Goal: Subscribe to service/newsletter

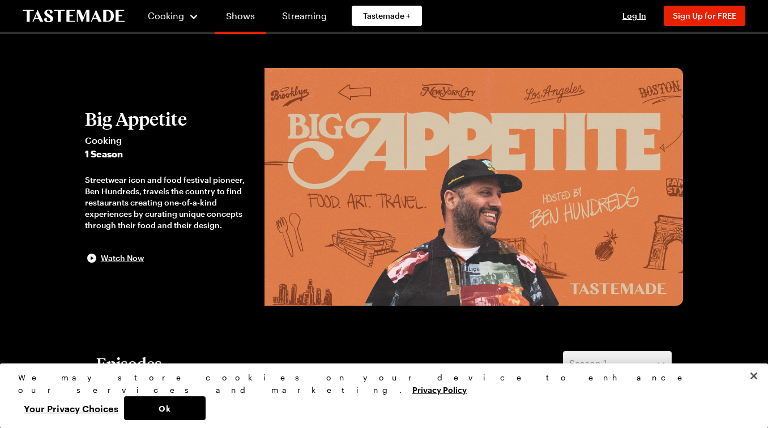
click at [240, 20] on link "Shows" at bounding box center [241, 18] width 52 height 32
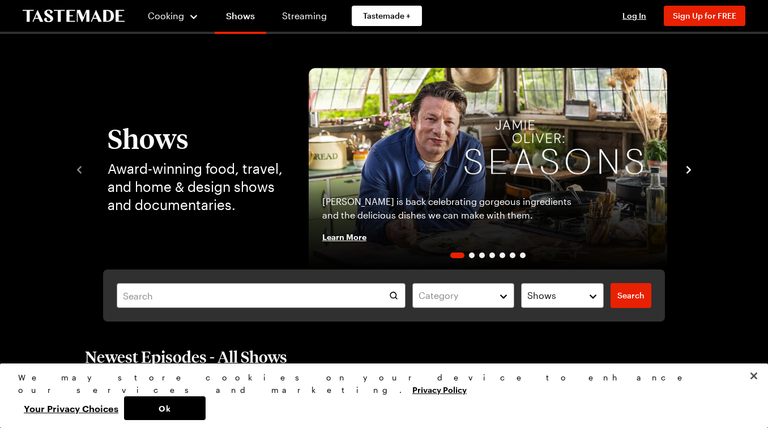
click at [689, 168] on icon "navigate to next item" at bounding box center [688, 169] width 5 height 7
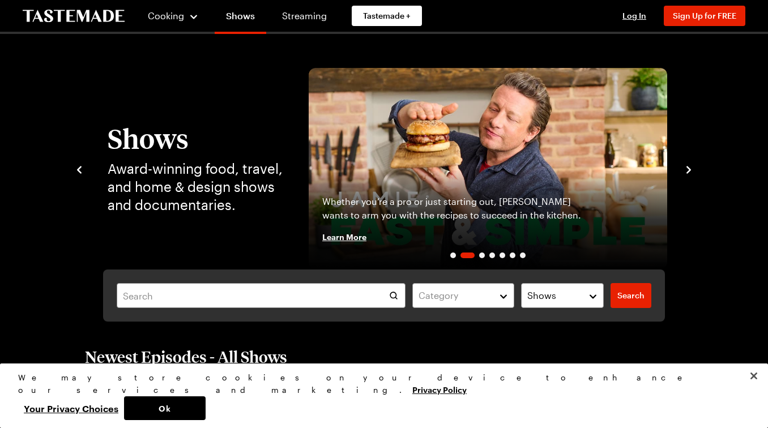
click at [689, 168] on icon "navigate to next item" at bounding box center [688, 169] width 5 height 7
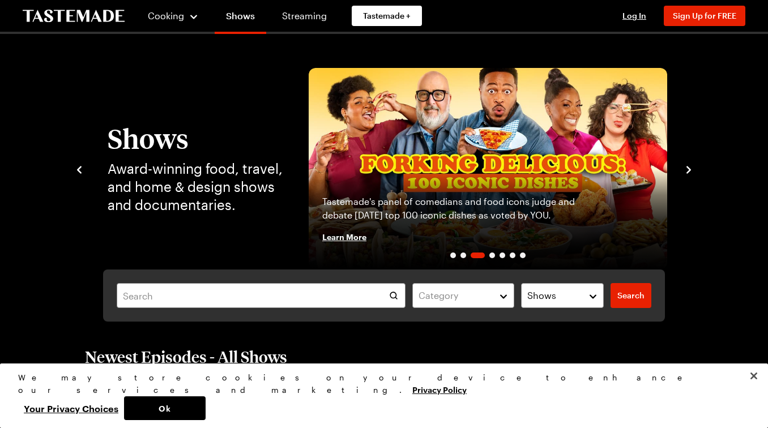
click at [689, 168] on icon "navigate to next item" at bounding box center [688, 169] width 5 height 7
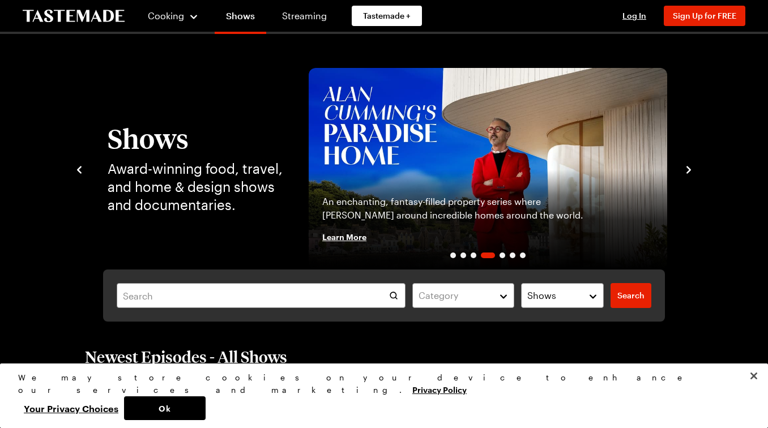
click at [689, 168] on icon "navigate to next item" at bounding box center [688, 169] width 5 height 7
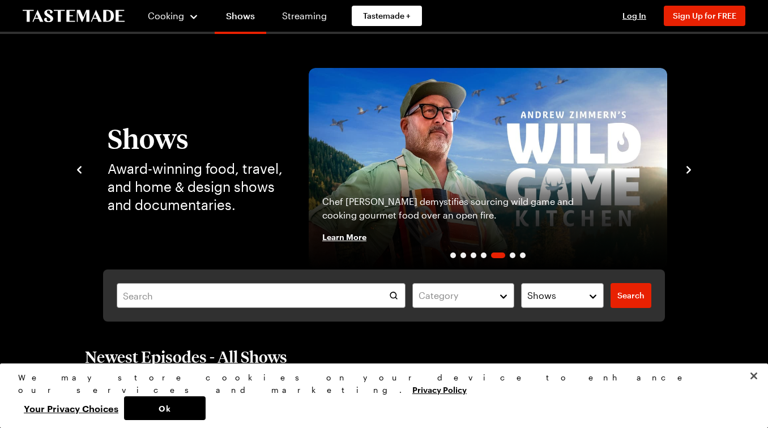
click at [689, 168] on icon "navigate to next item" at bounding box center [688, 169] width 5 height 7
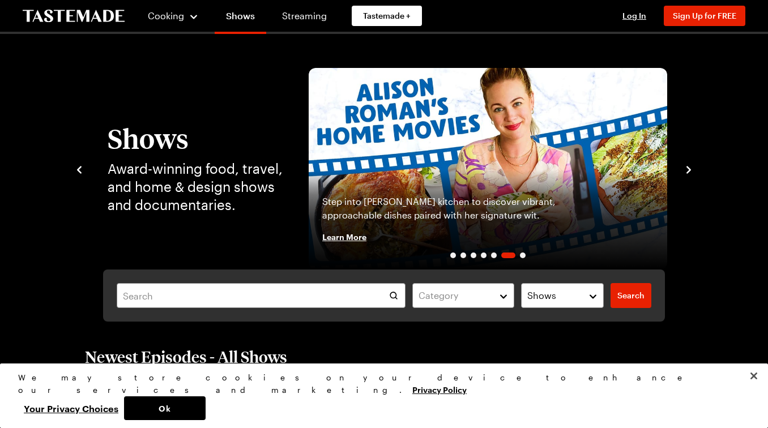
click at [689, 168] on icon "navigate to next item" at bounding box center [688, 169] width 5 height 7
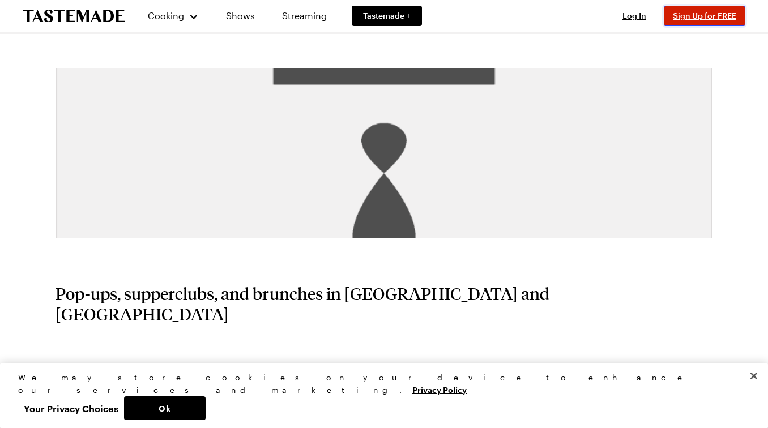
click at [707, 14] on span "Sign Up for FREE" at bounding box center [704, 16] width 63 height 10
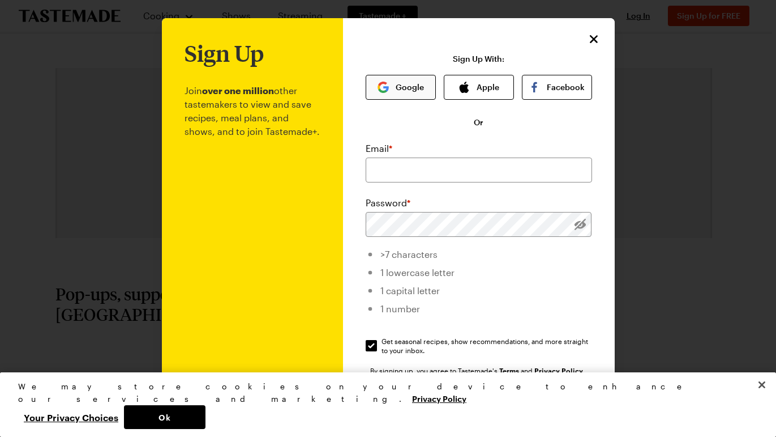
click at [397, 86] on button "Google" at bounding box center [401, 87] width 70 height 25
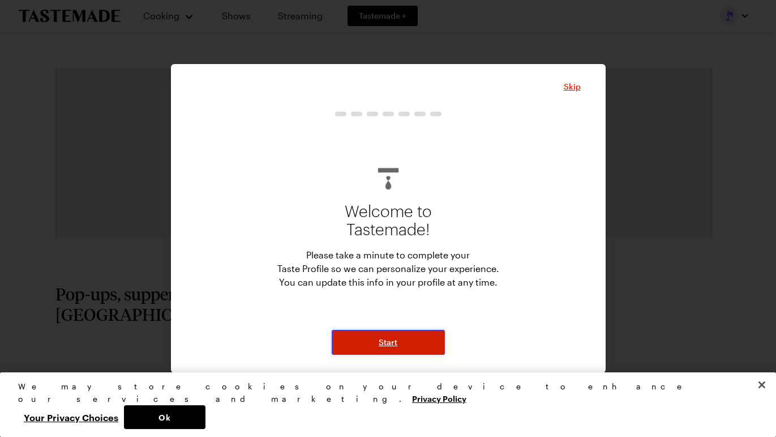
click at [395, 345] on span "Start" at bounding box center [388, 341] width 19 height 11
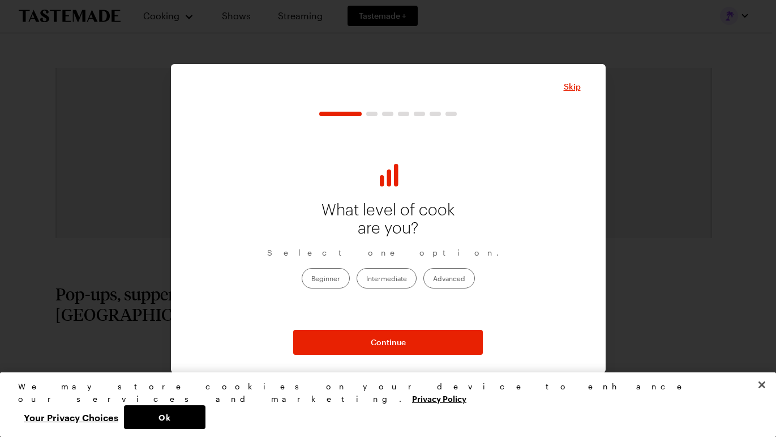
click at [452, 281] on label "Advanced" at bounding box center [450, 278] width 52 height 20
click at [433, 279] on input "Advanced" at bounding box center [433, 279] width 0 height 0
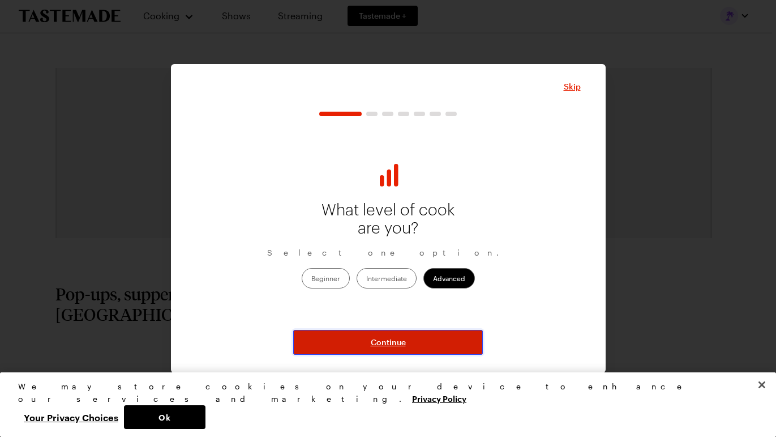
click at [429, 339] on button "Continue" at bounding box center [388, 342] width 190 height 25
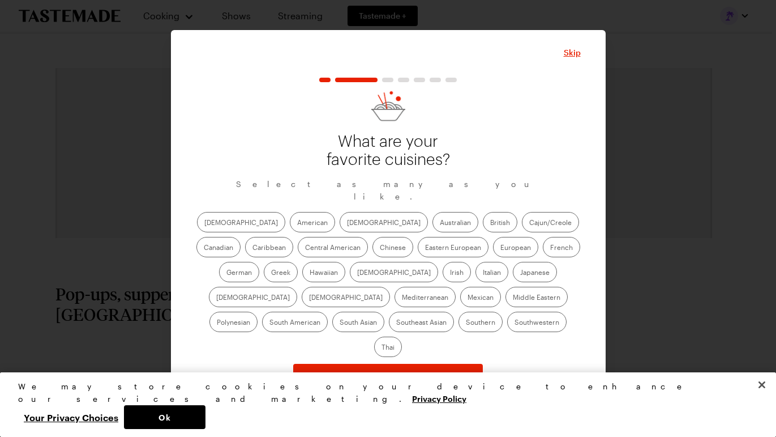
click at [460, 303] on label "Mexican" at bounding box center [480, 297] width 41 height 20
click at [468, 298] on input "Mexican" at bounding box center [468, 298] width 0 height 0
click at [373, 251] on label "Chinese" at bounding box center [393, 247] width 41 height 20
click at [380, 248] on input "Chinese" at bounding box center [380, 248] width 0 height 0
click at [340, 225] on label "[DEMOGRAPHIC_DATA]" at bounding box center [384, 222] width 88 height 20
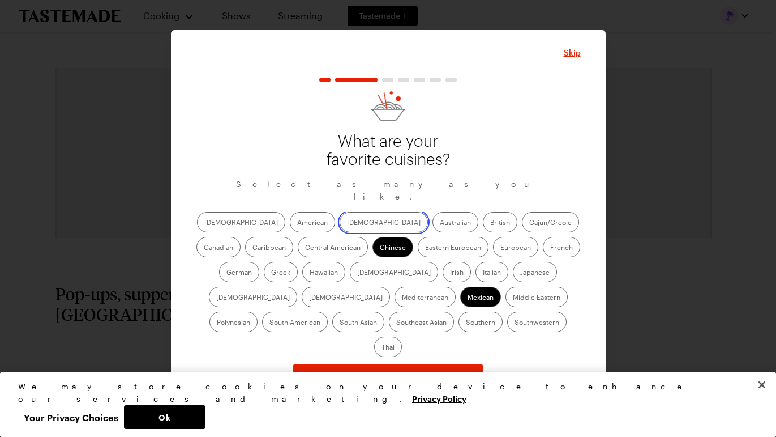
click at [347, 223] on input "[DEMOGRAPHIC_DATA]" at bounding box center [347, 223] width 0 height 0
click at [513, 280] on label "Japanese" at bounding box center [535, 272] width 44 height 20
click at [520, 273] on input "Japanese" at bounding box center [520, 273] width 0 height 0
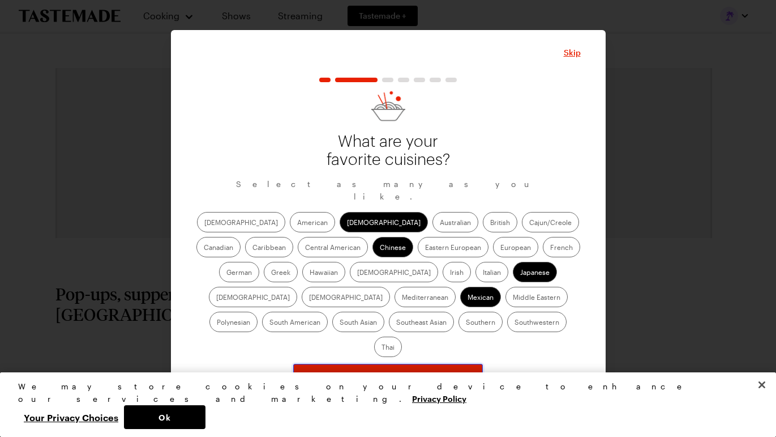
click at [402, 370] on span "Continue" at bounding box center [388, 375] width 35 height 11
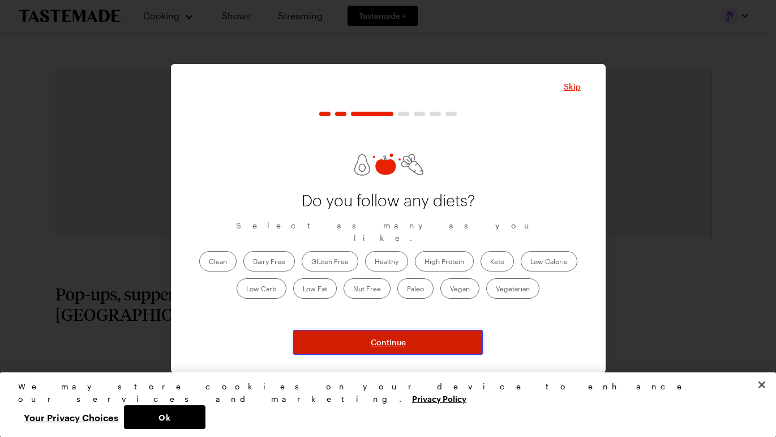
click at [401, 338] on span "Continue" at bounding box center [388, 341] width 35 height 11
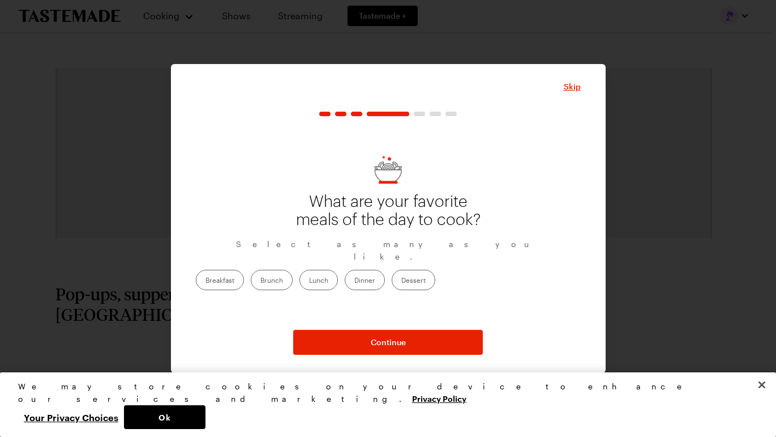
click at [385, 270] on label "Dinner" at bounding box center [365, 280] width 40 height 20
click at [355, 281] on input "Dinner" at bounding box center [355, 281] width 0 height 0
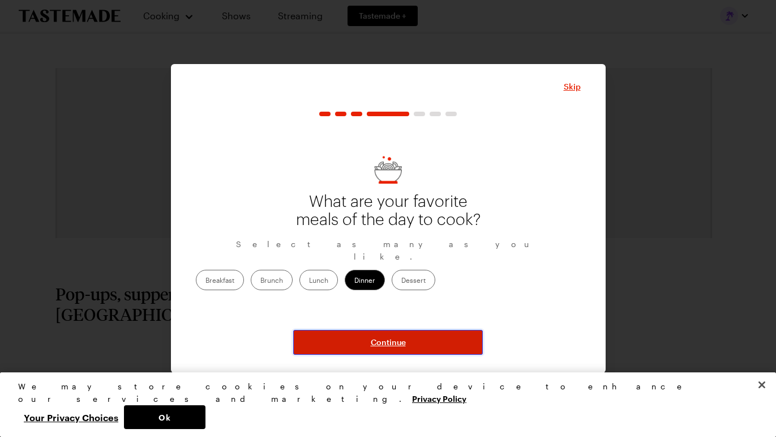
click at [410, 346] on button "Continue" at bounding box center [388, 342] width 190 height 25
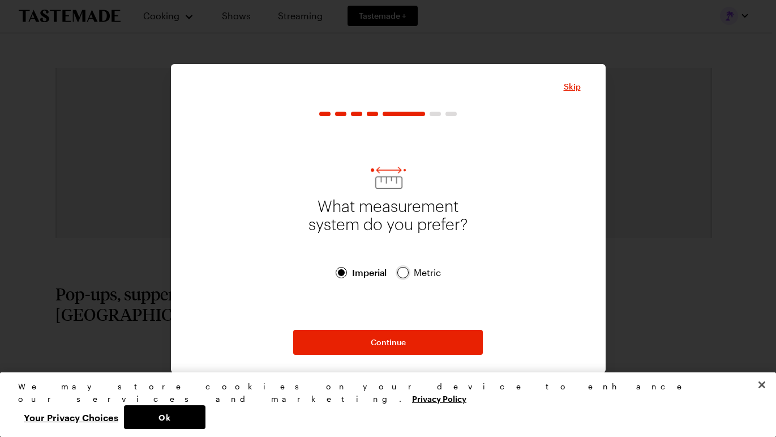
click at [404, 273] on div at bounding box center [403, 272] width 7 height 7
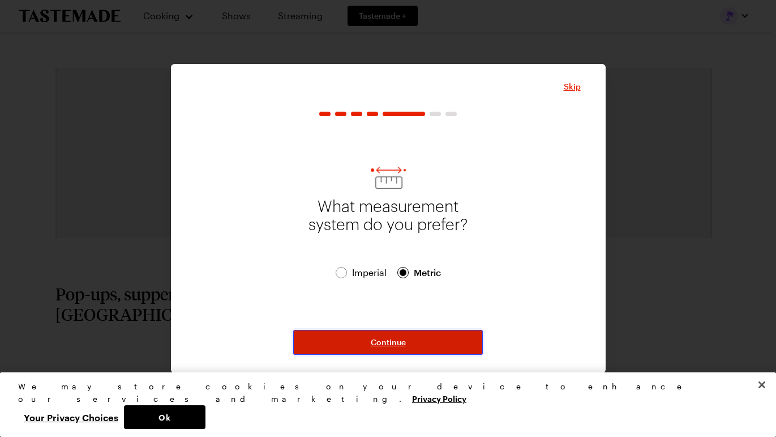
click at [402, 339] on span "Continue" at bounding box center [388, 341] width 35 height 11
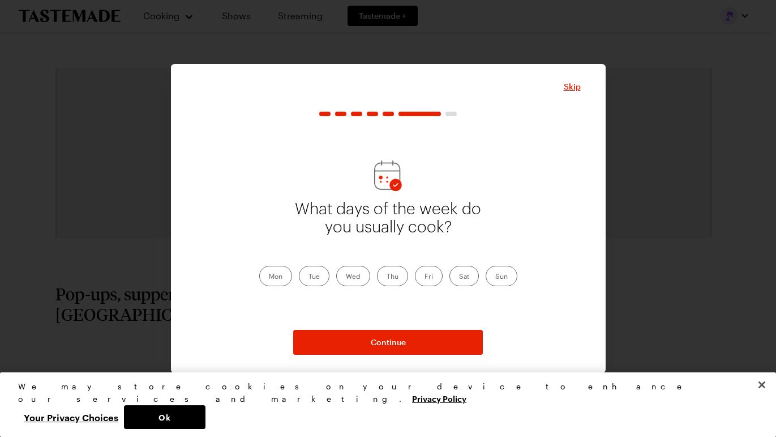
click at [277, 275] on label "Mon" at bounding box center [275, 276] width 33 height 20
click at [269, 277] on input "Mon" at bounding box center [269, 277] width 0 height 0
click at [319, 277] on label "Tue" at bounding box center [314, 276] width 31 height 20
click at [309, 277] on input "Tue" at bounding box center [309, 277] width 0 height 0
click at [354, 275] on label "Wed" at bounding box center [353, 276] width 34 height 20
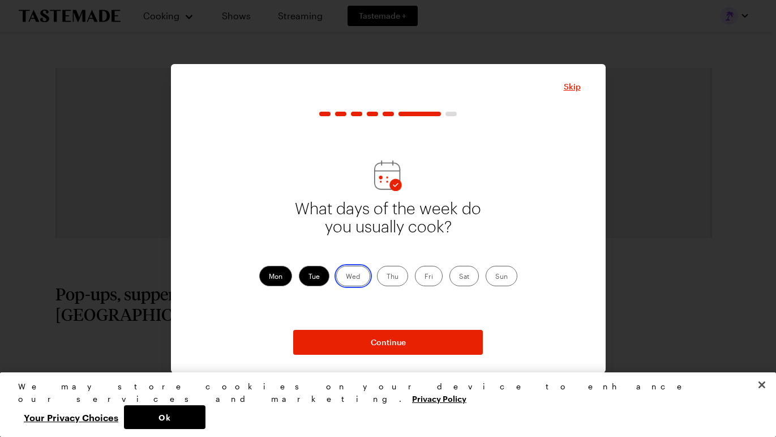
click at [346, 277] on input "Wed" at bounding box center [346, 277] width 0 height 0
click at [396, 274] on label "Thu" at bounding box center [392, 276] width 31 height 20
click at [387, 277] on input "Thu" at bounding box center [387, 277] width 0 height 0
click at [509, 276] on label "Sun" at bounding box center [502, 276] width 32 height 20
click at [496, 277] on input "Sun" at bounding box center [496, 277] width 0 height 0
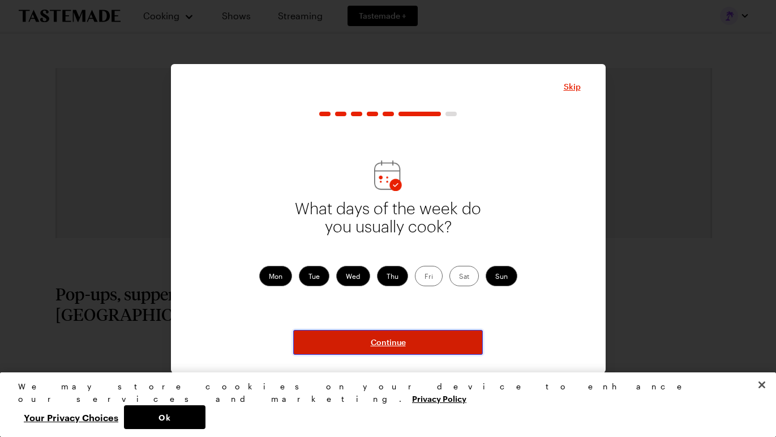
click at [420, 338] on button "Continue" at bounding box center [388, 342] width 190 height 25
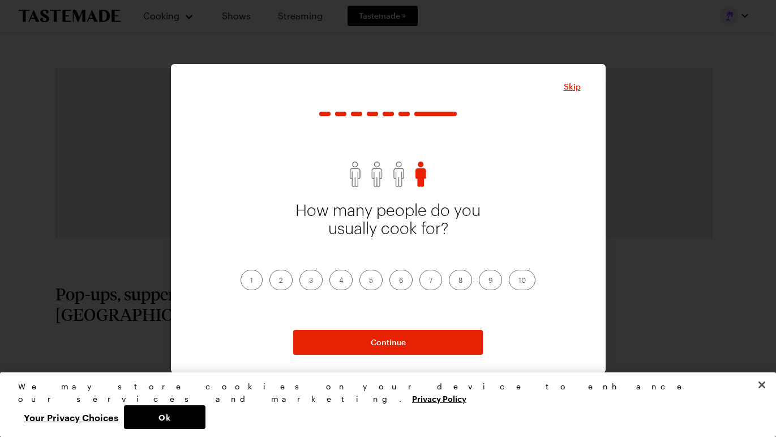
click at [283, 280] on label "2" at bounding box center [281, 280] width 23 height 20
click at [279, 281] on input "2" at bounding box center [279, 281] width 0 height 0
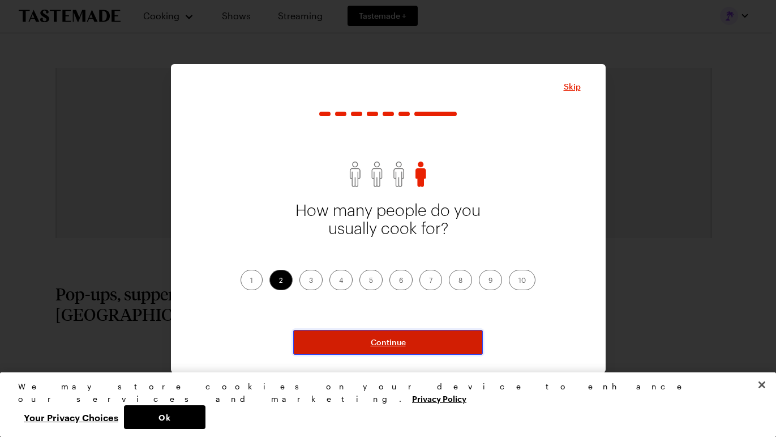
click at [399, 340] on span "Continue" at bounding box center [388, 341] width 35 height 11
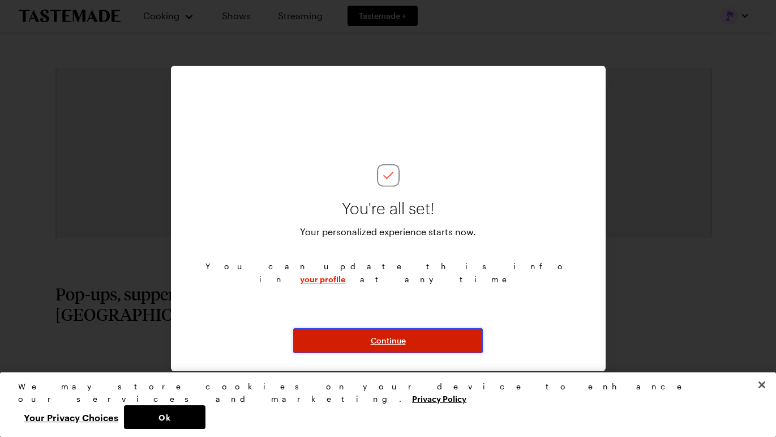
click at [417, 339] on button "Continue" at bounding box center [388, 340] width 190 height 25
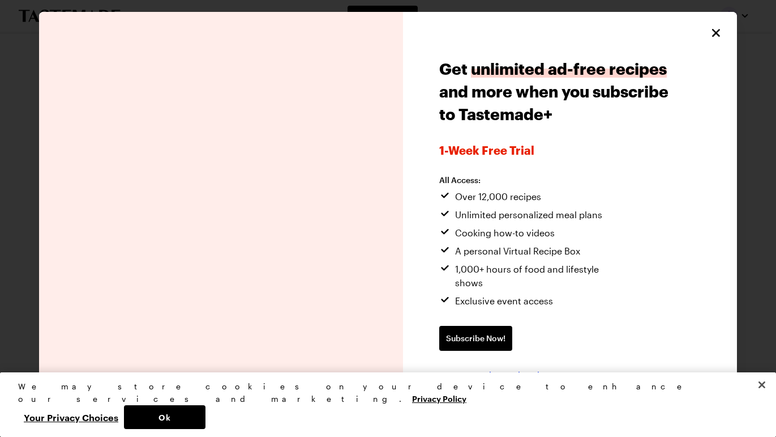
click at [505, 369] on span "Continue without subscribing" at bounding box center [497, 374] width 116 height 11
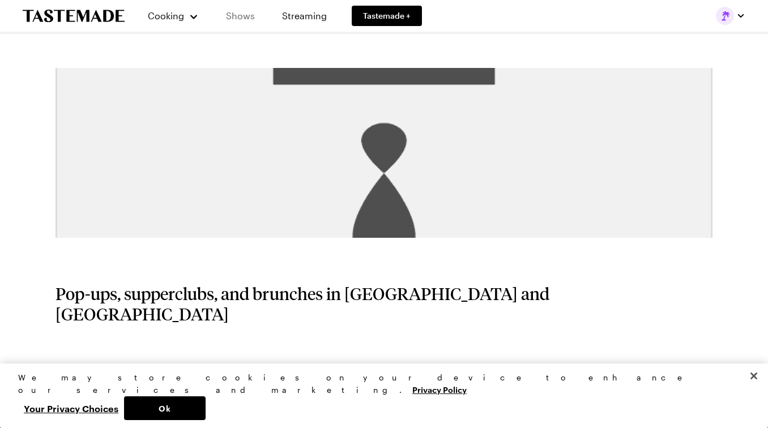
click at [244, 16] on link "Shows" at bounding box center [241, 16] width 52 height 32
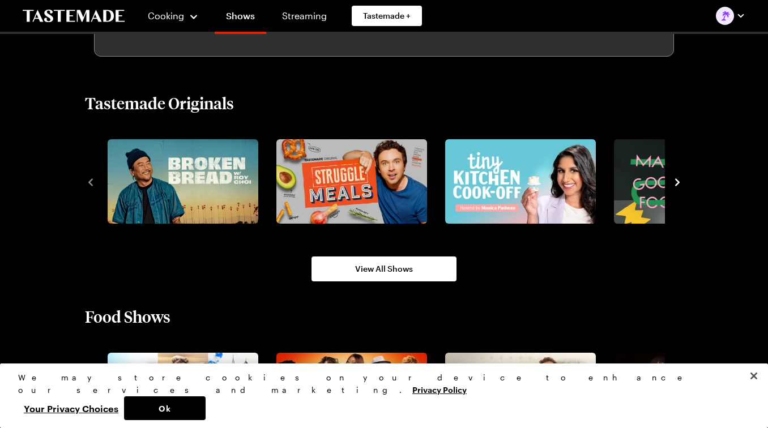
scroll to position [714, 0]
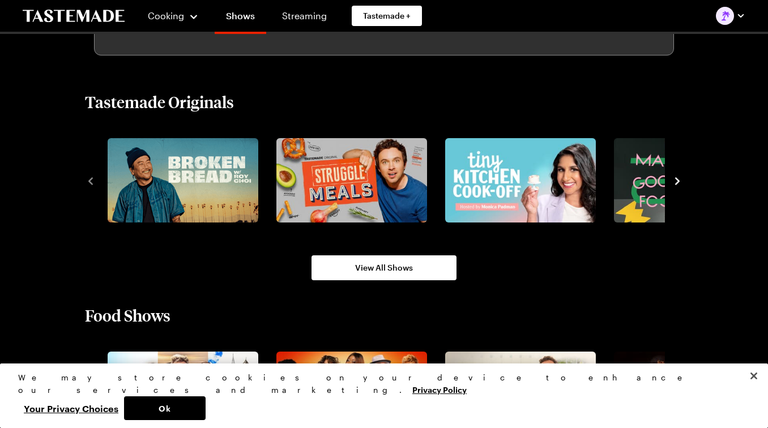
click at [677, 177] on icon "navigate to next item" at bounding box center [677, 181] width 11 height 11
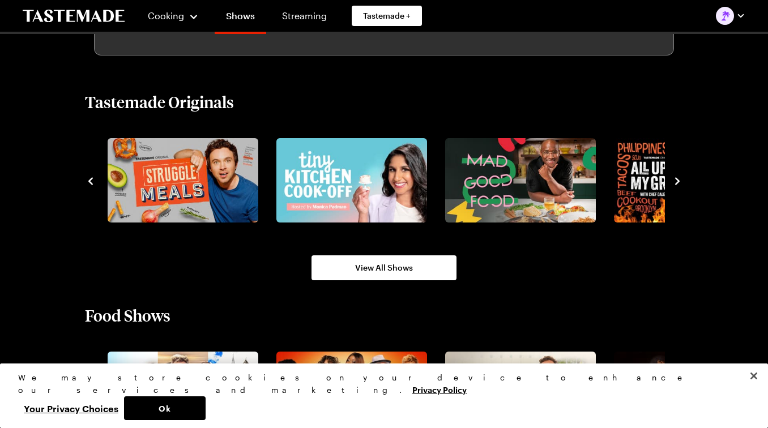
click at [677, 177] on icon "navigate to next item" at bounding box center [677, 181] width 11 height 11
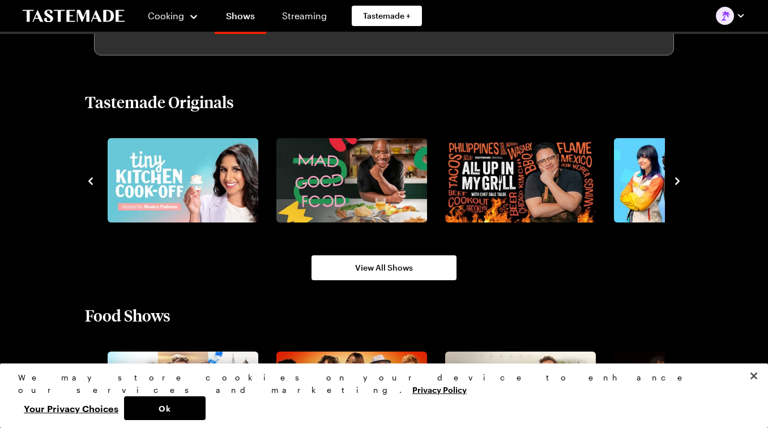
click at [677, 177] on icon "navigate to next item" at bounding box center [677, 181] width 11 height 11
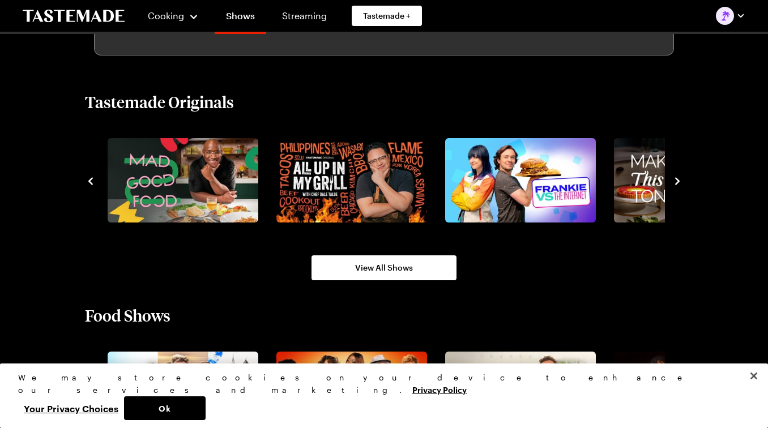
click at [677, 177] on icon "navigate to next item" at bounding box center [677, 181] width 11 height 11
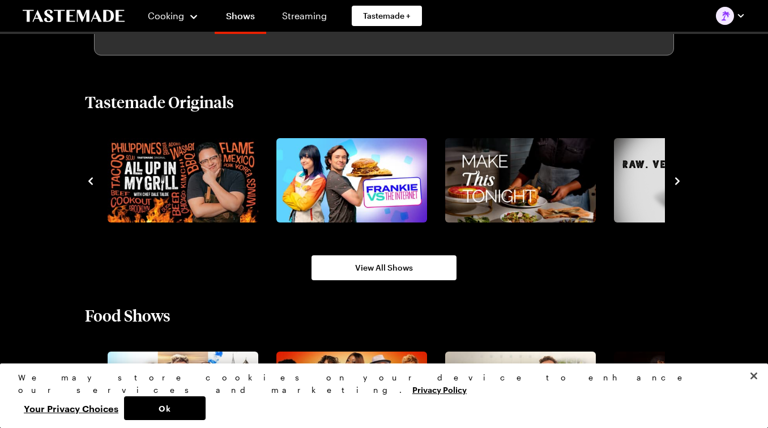
click at [677, 177] on icon "navigate to next item" at bounding box center [677, 181] width 11 height 11
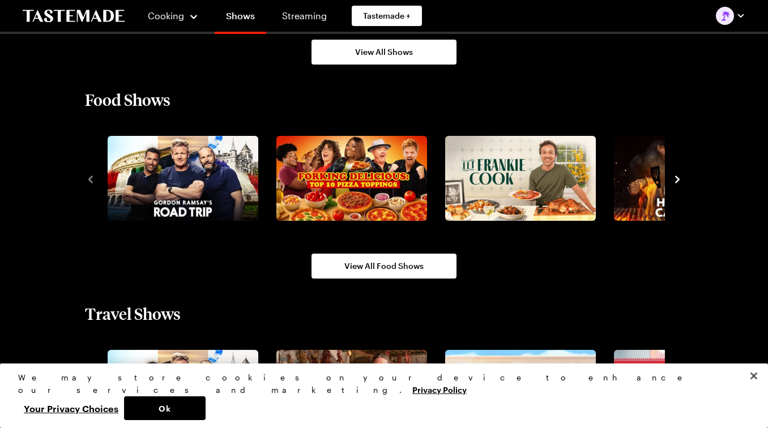
scroll to position [928, 0]
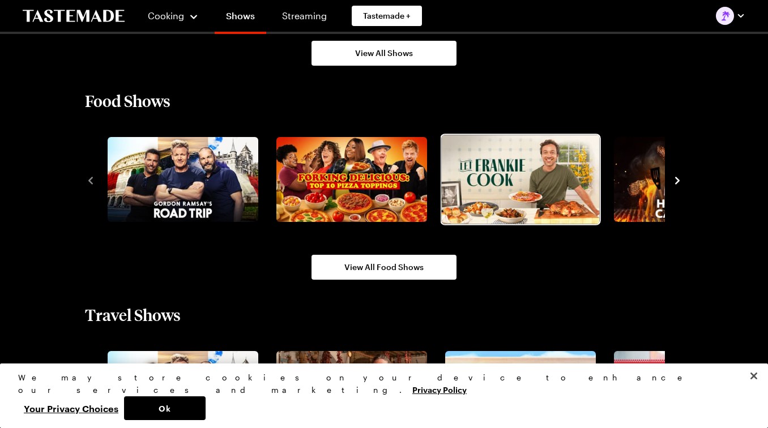
click at [555, 174] on img "3 / 10" at bounding box center [520, 179] width 158 height 89
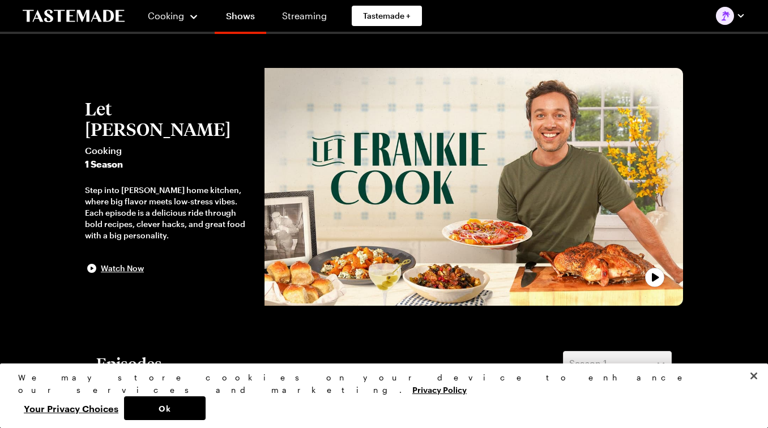
scroll to position [928, 0]
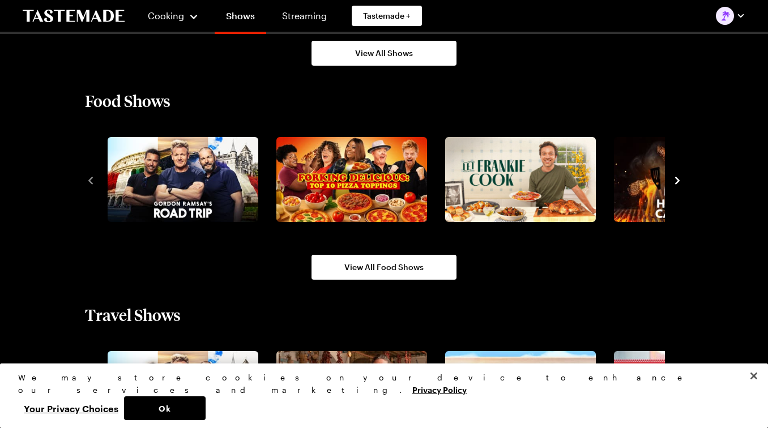
click at [676, 180] on icon "navigate to next item" at bounding box center [677, 180] width 11 height 11
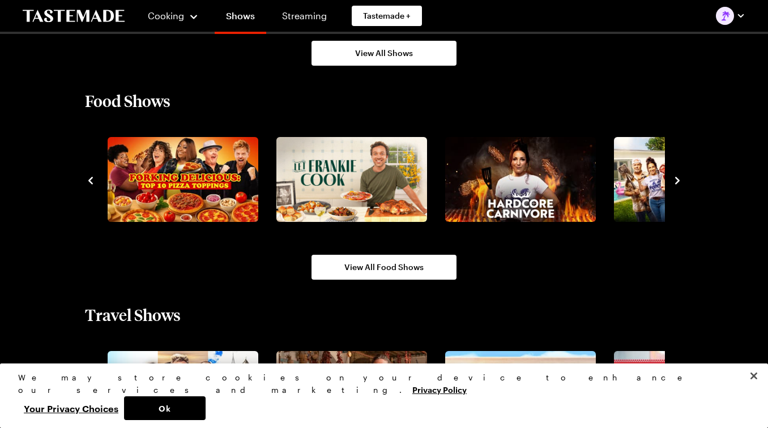
click at [676, 178] on icon "navigate to next item" at bounding box center [677, 180] width 5 height 7
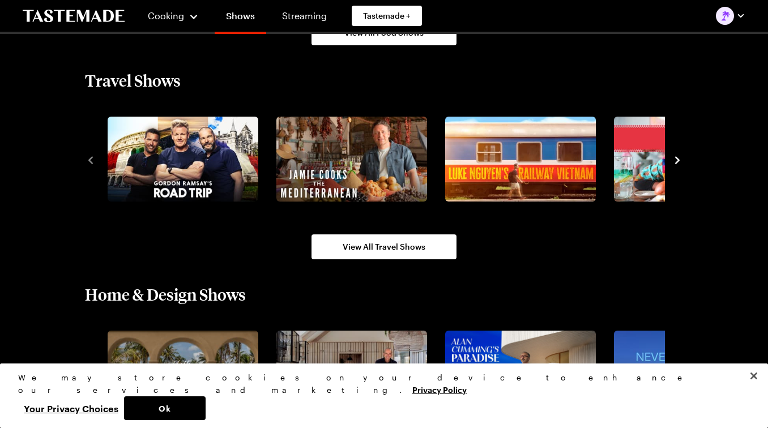
scroll to position [1250, 0]
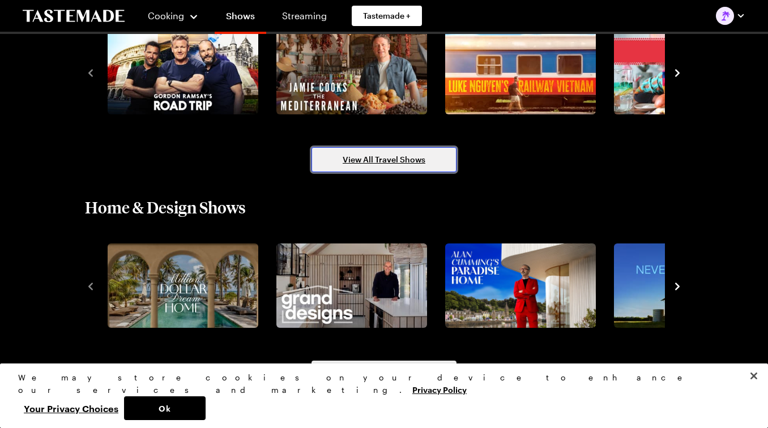
click at [413, 161] on span "View All Travel Shows" at bounding box center [384, 159] width 83 height 11
